Goal: Find specific page/section: Find specific page/section

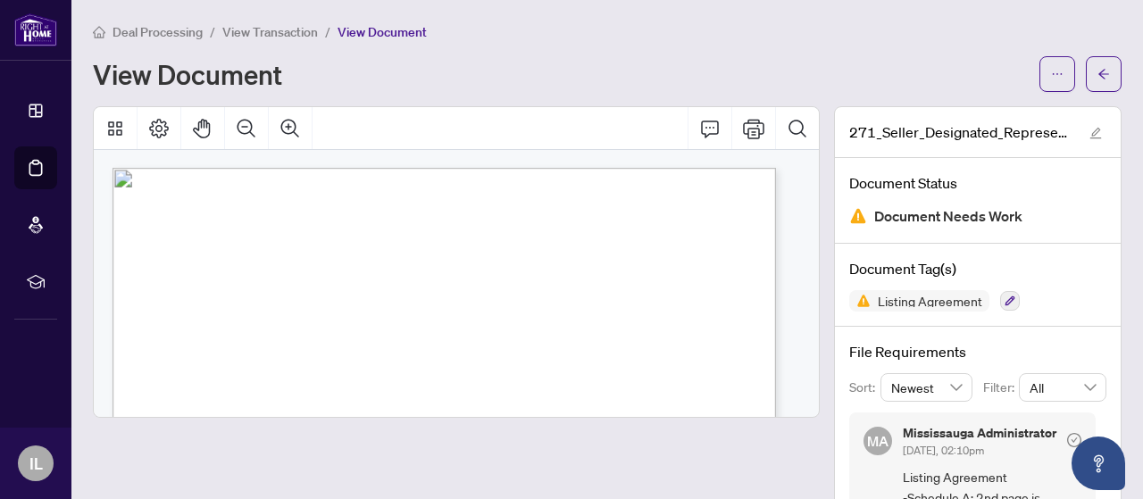
scroll to position [4163, 0]
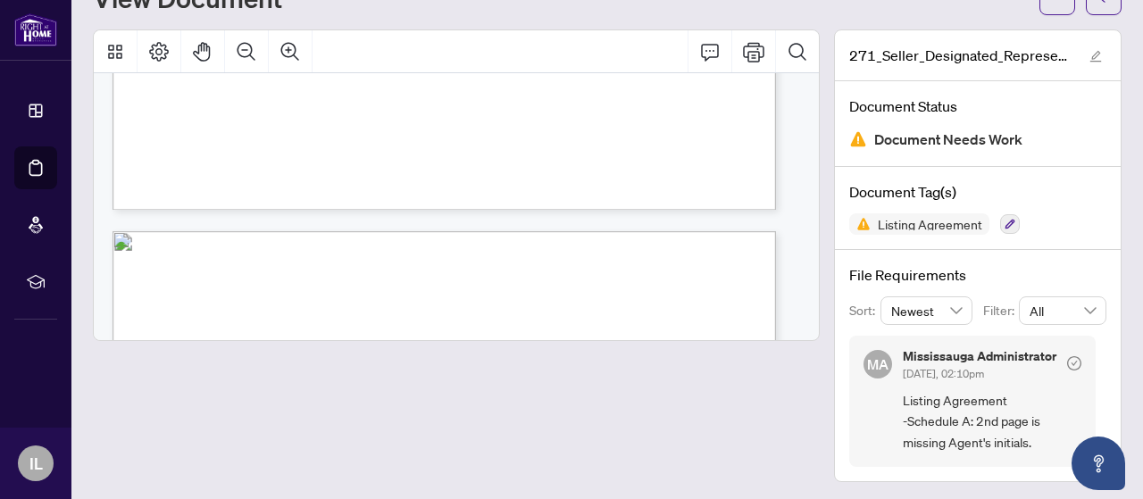
scroll to position [3096, 0]
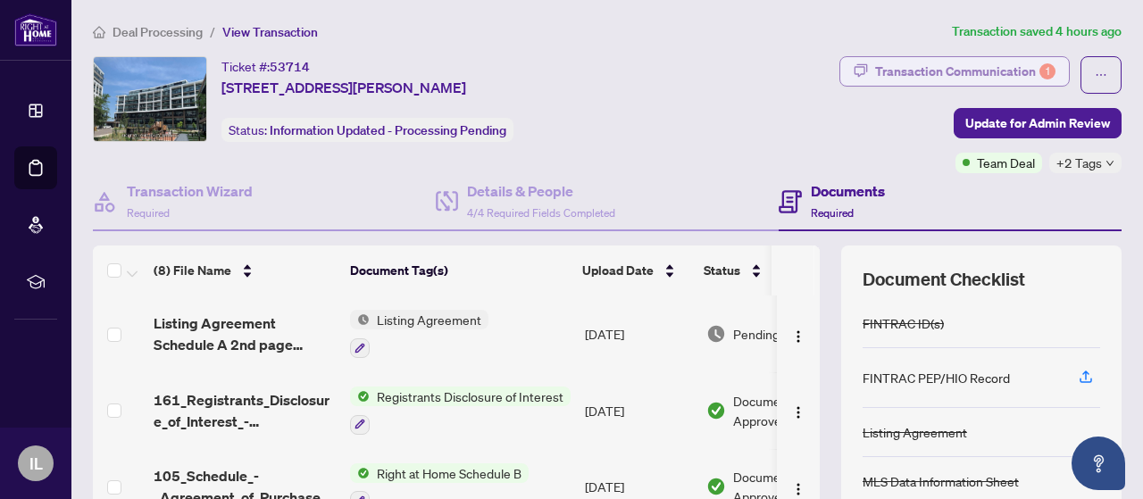
click at [945, 57] on div "Transaction Communication 1" at bounding box center [965, 71] width 180 height 29
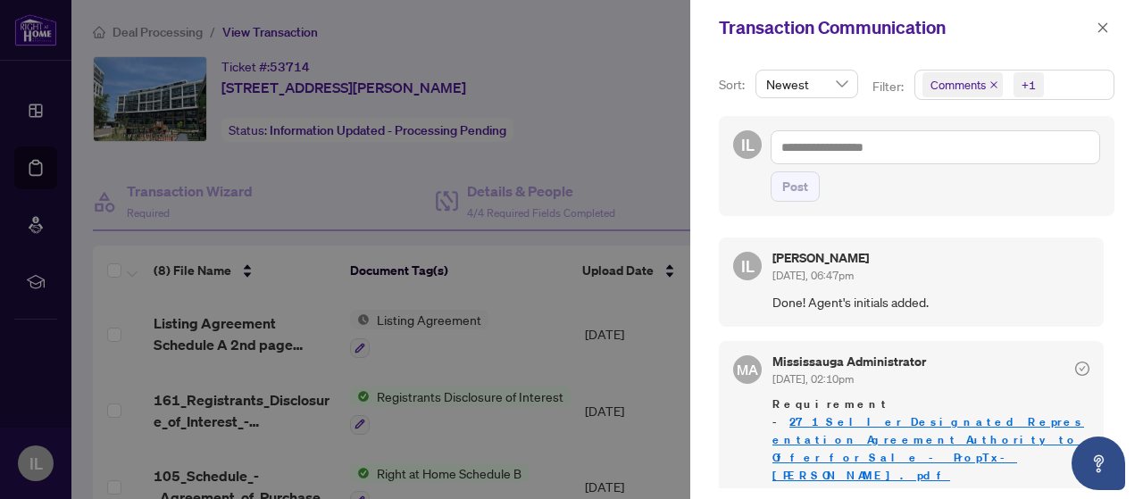
click at [606, 48] on div at bounding box center [571, 249] width 1143 height 499
click at [636, 44] on div at bounding box center [571, 249] width 1143 height 499
click at [1105, 33] on icon "close" at bounding box center [1103, 27] width 13 height 13
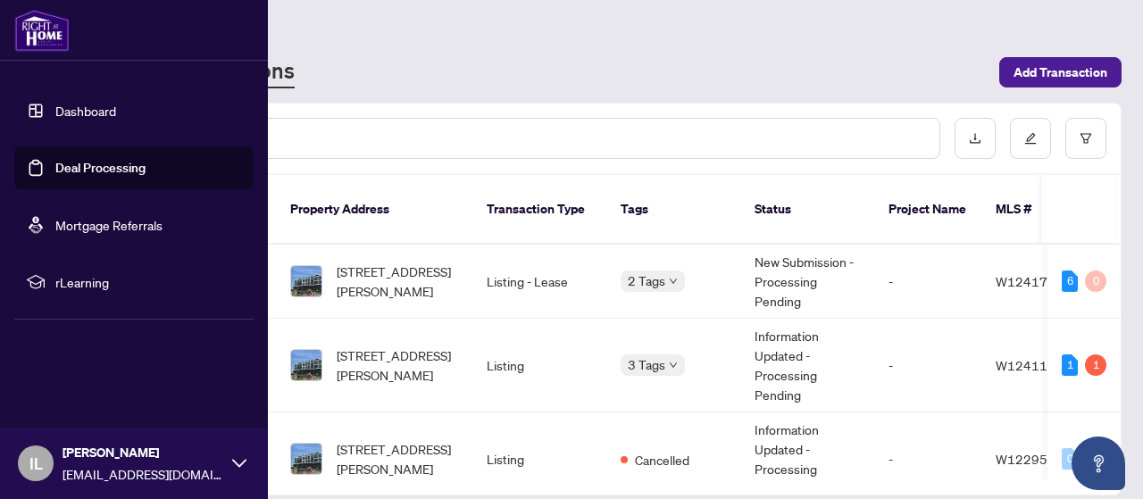
click at [85, 163] on link "Deal Processing" at bounding box center [100, 168] width 90 height 16
click at [90, 163] on link "Deal Processing" at bounding box center [100, 168] width 90 height 16
click at [236, 471] on div "IL [PERSON_NAME] [EMAIL_ADDRESS][DOMAIN_NAME]" at bounding box center [134, 463] width 268 height 71
